Goal: Complete application form: Complete application form

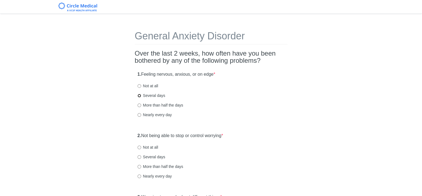
click at [139, 94] on input "Several days" at bounding box center [140, 96] width 4 height 4
radio input "true"
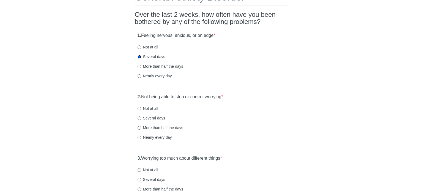
scroll to position [55, 0]
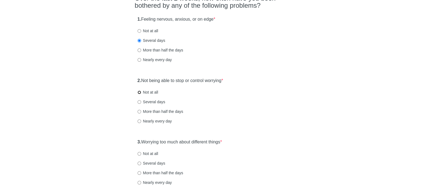
click at [140, 91] on input "Not at all" at bounding box center [140, 93] width 4 height 4
radio input "true"
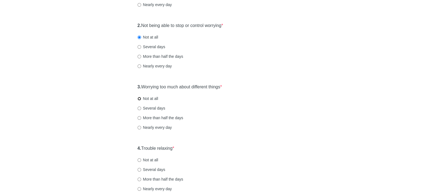
click at [139, 99] on input "Not at all" at bounding box center [140, 99] width 4 height 4
radio input "true"
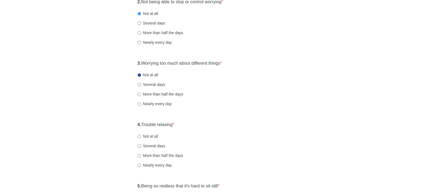
scroll to position [165, 0]
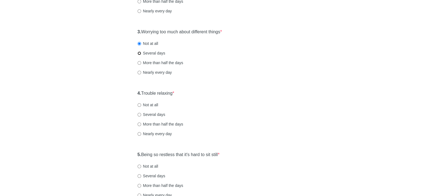
click at [139, 54] on input "Several days" at bounding box center [140, 53] width 4 height 4
radio input "true"
click at [139, 114] on input "Several days" at bounding box center [140, 115] width 4 height 4
radio input "true"
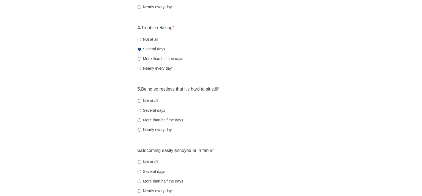
scroll to position [248, 0]
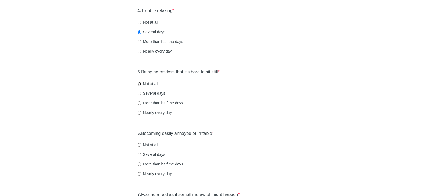
click at [139, 83] on input "Not at all" at bounding box center [140, 84] width 4 height 4
radio input "true"
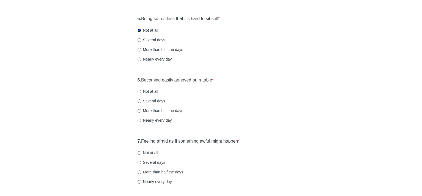
scroll to position [303, 0]
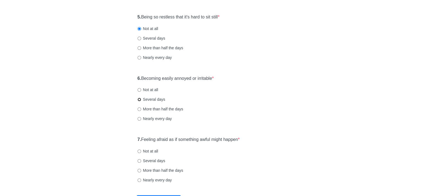
click at [139, 100] on input "Several days" at bounding box center [140, 100] width 4 height 4
radio input "true"
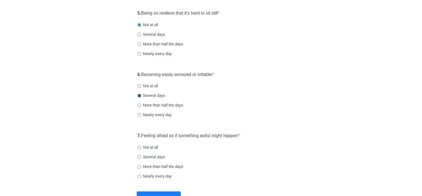
scroll to position [348, 0]
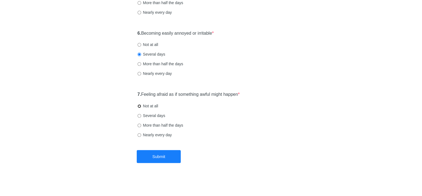
click at [139, 106] on input "Not at all" at bounding box center [140, 106] width 4 height 4
radio input "true"
click at [166, 157] on button "Submit" at bounding box center [159, 156] width 44 height 13
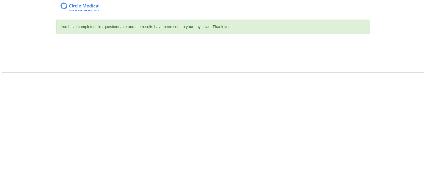
scroll to position [0, 0]
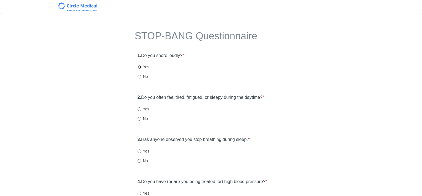
click at [139, 67] on input "Yes" at bounding box center [140, 67] width 4 height 4
radio input "true"
click at [139, 108] on input "Yes" at bounding box center [140, 109] width 4 height 4
radio input "true"
click at [138, 160] on input "No" at bounding box center [140, 161] width 4 height 4
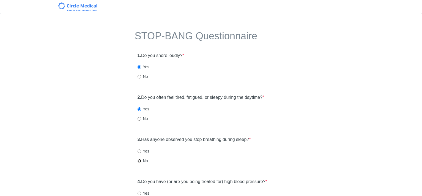
radio input "true"
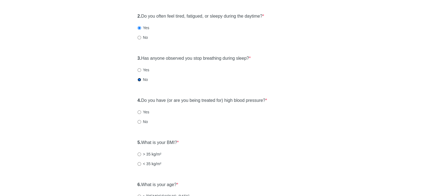
scroll to position [83, 0]
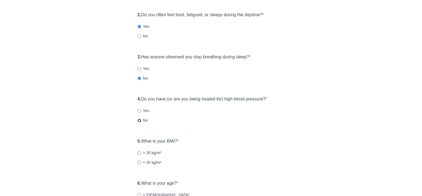
click at [138, 119] on input "No" at bounding box center [140, 121] width 4 height 4
radio input "true"
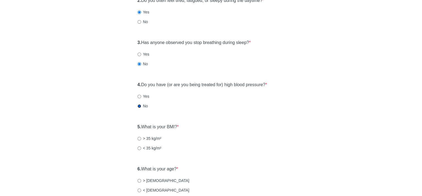
scroll to position [110, 0]
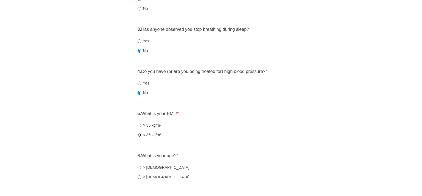
click at [139, 135] on input "< 35 kg/m²" at bounding box center [140, 135] width 4 height 4
radio input "true"
click at [138, 167] on input "> 50 years old" at bounding box center [140, 168] width 4 height 4
radio input "true"
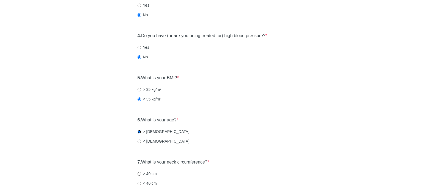
scroll to position [220, 0]
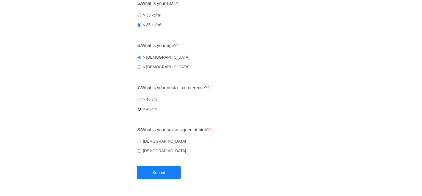
click at [139, 109] on input "< 40 cm" at bounding box center [140, 109] width 4 height 4
radio input "true"
click at [138, 150] on input "Female" at bounding box center [140, 151] width 4 height 4
radio input "true"
click at [150, 170] on button "Submit" at bounding box center [159, 172] width 44 height 13
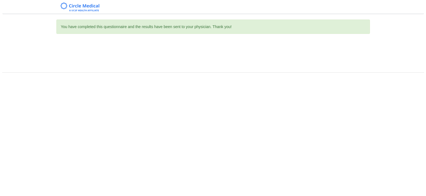
scroll to position [0, 0]
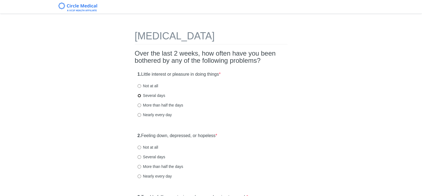
click at [139, 95] on input "Several days" at bounding box center [140, 96] width 4 height 4
radio input "true"
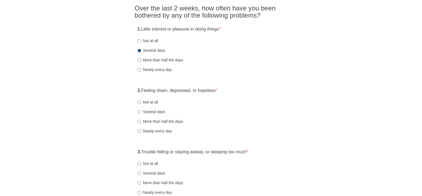
scroll to position [55, 0]
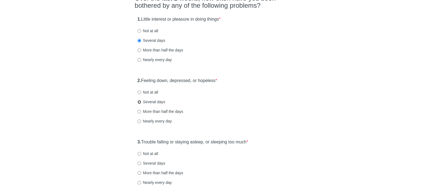
click at [139, 101] on input "Several days" at bounding box center [140, 102] width 4 height 4
radio input "true"
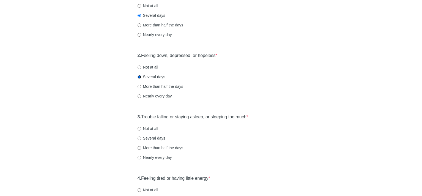
scroll to position [110, 0]
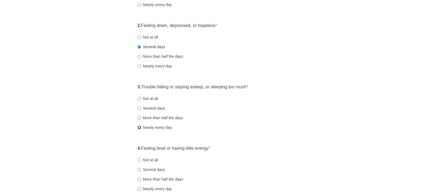
click at [139, 128] on input "Nearly every day" at bounding box center [140, 128] width 4 height 4
radio input "true"
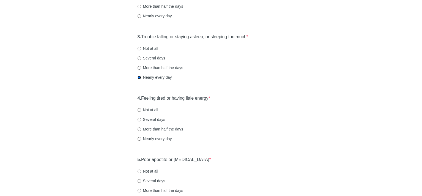
scroll to position [165, 0]
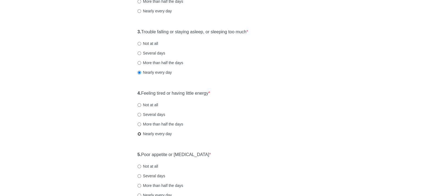
click at [139, 133] on input "Nearly every day" at bounding box center [140, 134] width 4 height 4
radio input "true"
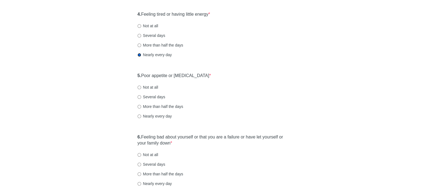
scroll to position [248, 0]
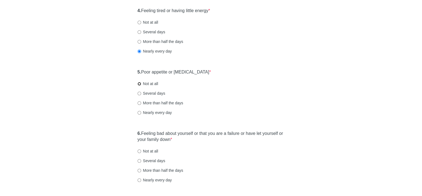
click at [138, 83] on input "Not at all" at bounding box center [140, 84] width 4 height 4
radio input "true"
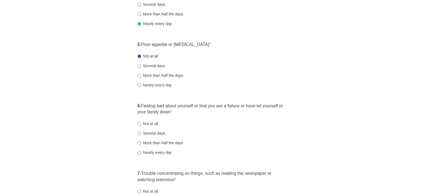
scroll to position [303, 0]
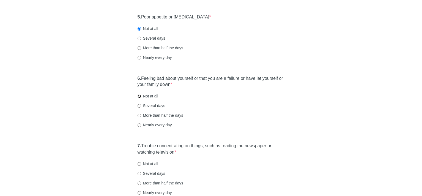
click at [139, 96] on input "Not at all" at bounding box center [140, 96] width 4 height 4
radio input "true"
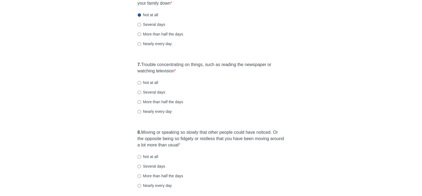
scroll to position [385, 0]
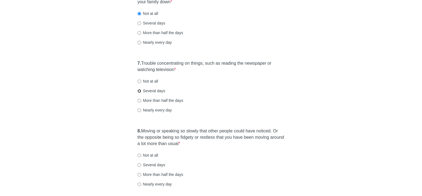
click at [139, 90] on input "Several days" at bounding box center [140, 91] width 4 height 4
radio input "true"
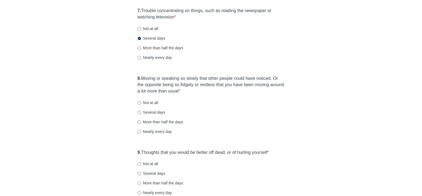
scroll to position [440, 0]
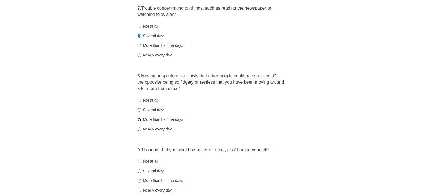
click at [138, 119] on input "More than half the days" at bounding box center [140, 120] width 4 height 4
radio input "true"
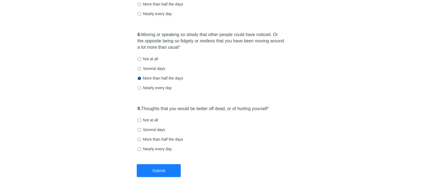
scroll to position [495, 0]
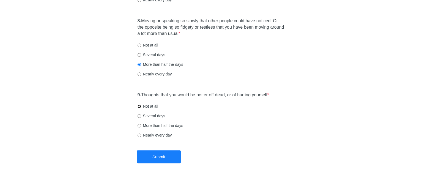
click at [139, 106] on input "Not at all" at bounding box center [140, 107] width 4 height 4
radio input "true"
click at [168, 156] on button "Submit" at bounding box center [159, 156] width 44 height 13
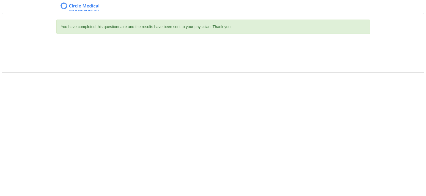
scroll to position [0, 0]
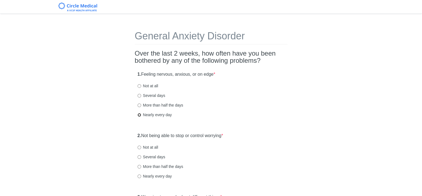
click at [138, 114] on input "Nearly every day" at bounding box center [140, 115] width 4 height 4
radio input "true"
click at [139, 177] on input "Nearly every day" at bounding box center [140, 176] width 4 height 4
radio input "true"
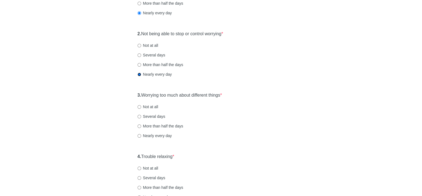
scroll to position [110, 0]
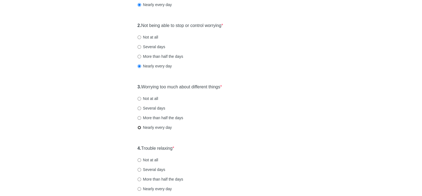
click at [138, 127] on input "Nearly every day" at bounding box center [140, 128] width 4 height 4
radio input "true"
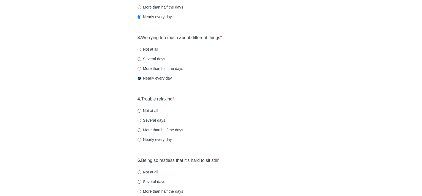
scroll to position [165, 0]
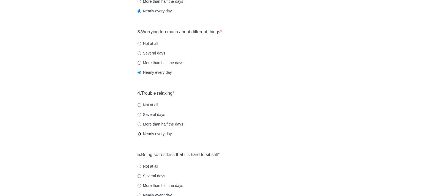
click at [138, 133] on input "Nearly every day" at bounding box center [140, 134] width 4 height 4
radio input "true"
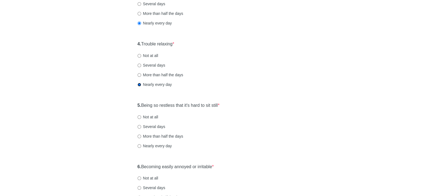
scroll to position [220, 0]
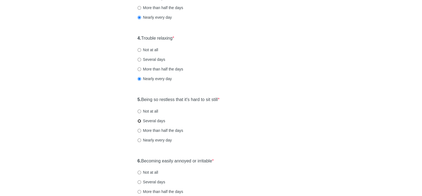
click at [138, 121] on input "Several days" at bounding box center [140, 121] width 4 height 4
radio input "true"
click at [139, 131] on input "More than half the days" at bounding box center [140, 131] width 4 height 4
radio input "true"
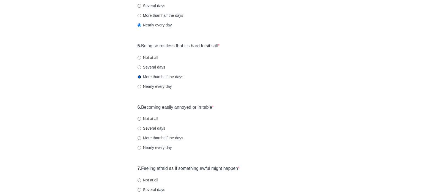
scroll to position [275, 0]
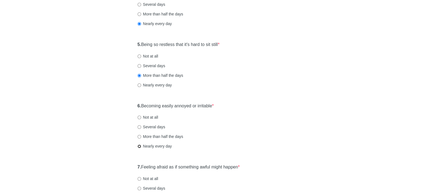
click at [139, 146] on input "Nearly every day" at bounding box center [140, 146] width 4 height 4
radio input "true"
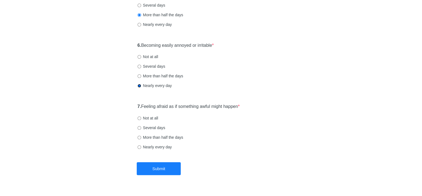
scroll to position [348, 0]
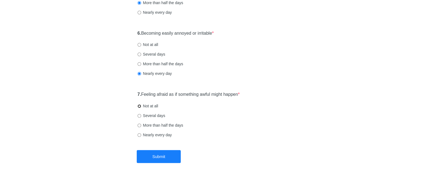
click at [138, 105] on input "Not at all" at bounding box center [140, 106] width 4 height 4
radio input "true"
click at [154, 157] on button "Submit" at bounding box center [159, 156] width 44 height 13
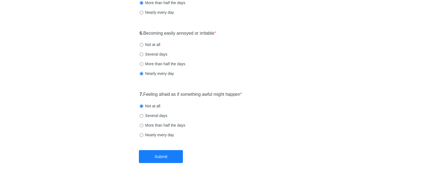
scroll to position [0, 0]
